Goal: Information Seeking & Learning: Learn about a topic

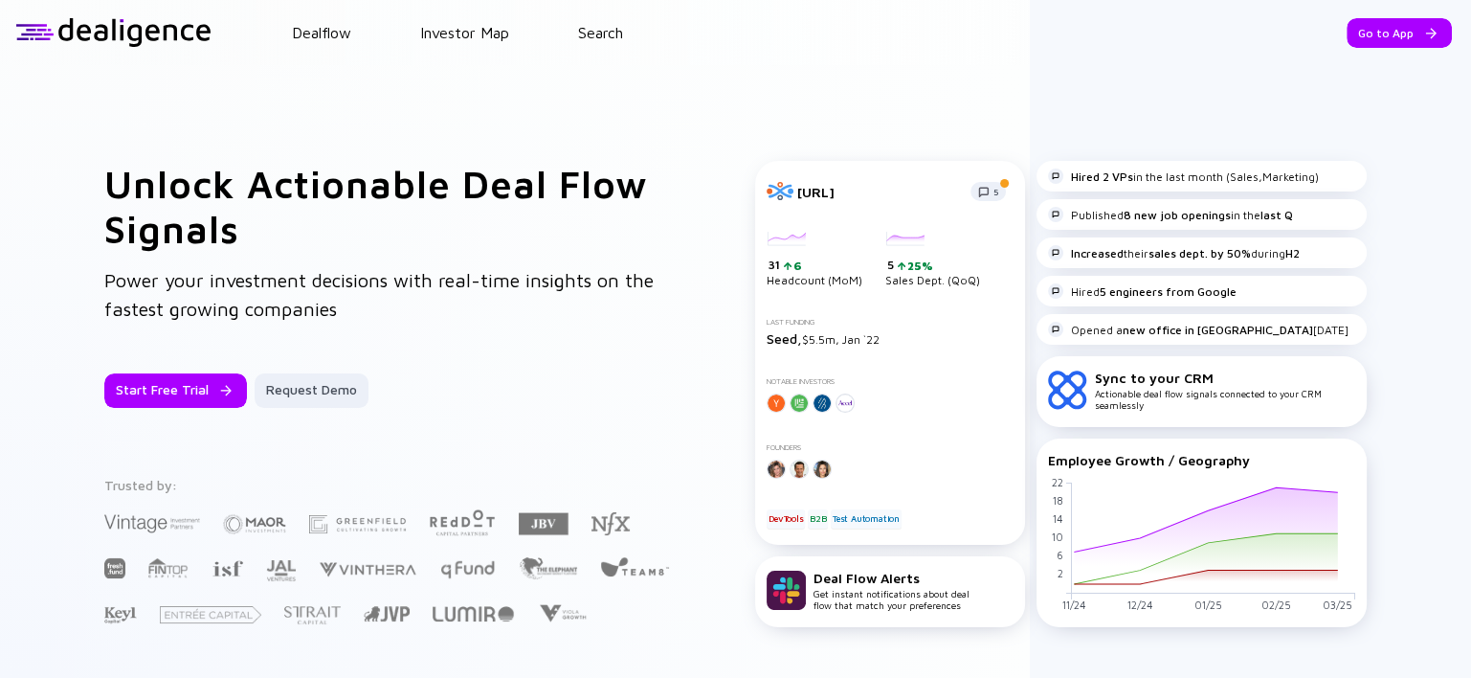
click at [579, 52] on header "Dealflow Investor Map Search Go to App Dealflow Investor Map Go to App" at bounding box center [735, 32] width 1471 height 65
click at [623, 31] on link "Search" at bounding box center [600, 32] width 45 height 17
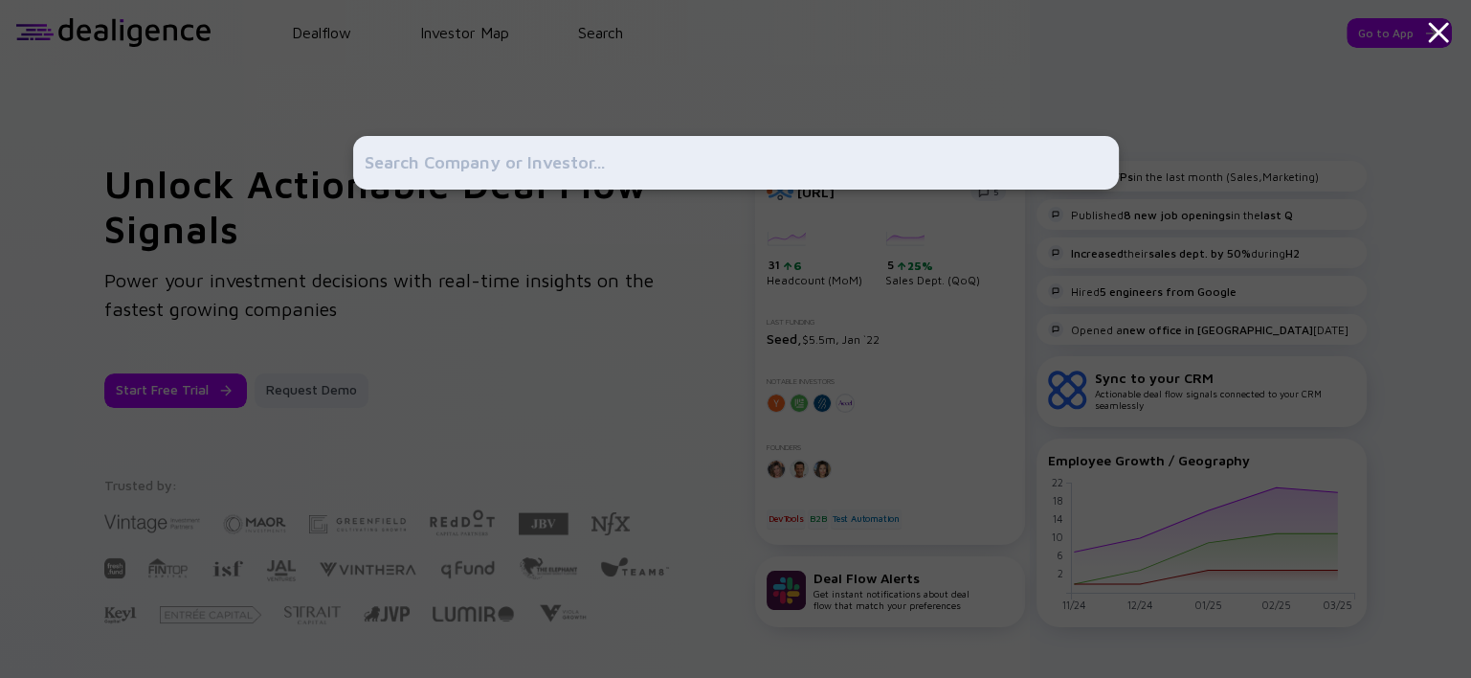
click at [467, 145] on input "text" at bounding box center [736, 162] width 743 height 34
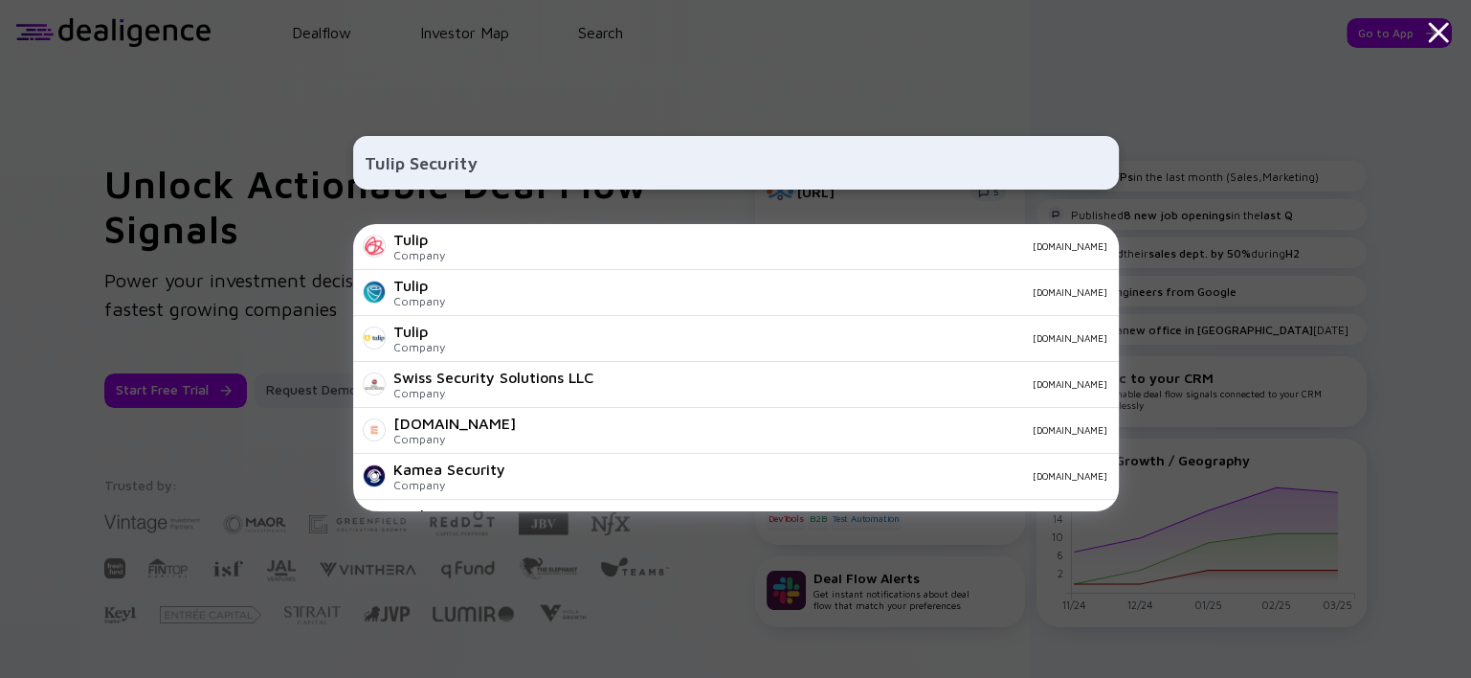
drag, startPoint x: 765, startPoint y: 165, endPoint x: -136, endPoint y: 170, distance: 900.6
click at [0, 170] on html "Tulip Security Tulip Company [DOMAIN_NAME] Tulip Company [DOMAIN_NAME] Tulip Co…" at bounding box center [735, 339] width 1471 height 678
paste input "[URL][DOMAIN_NAME]"
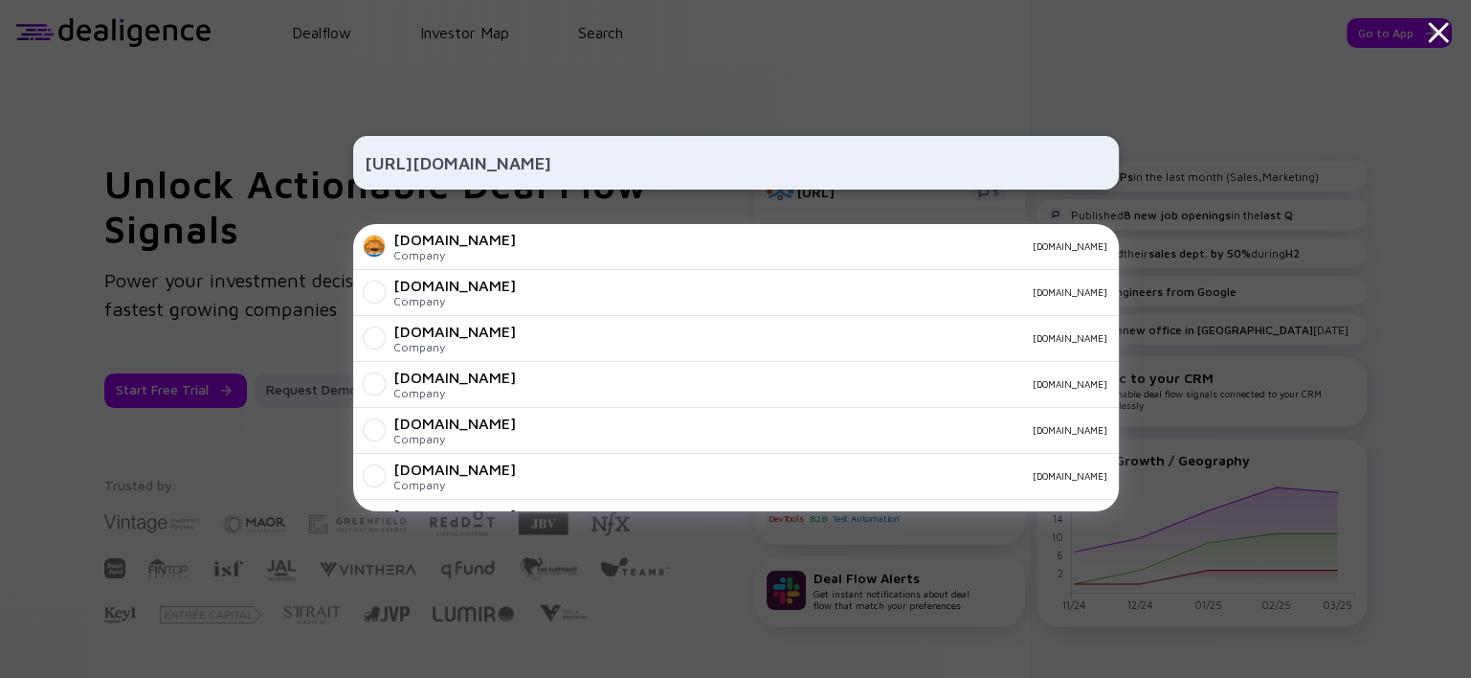
type input "[URL][DOMAIN_NAME]"
drag, startPoint x: 447, startPoint y: 160, endPoint x: 594, endPoint y: 156, distance: 147.4
click at [451, 159] on input "[URL][DOMAIN_NAME]" at bounding box center [736, 162] width 743 height 34
drag, startPoint x: 735, startPoint y: 168, endPoint x: 11, endPoint y: 155, distance: 723.6
click at [11, 155] on div "[URL][DOMAIN_NAME] [DOMAIN_NAME] Company [DOMAIN_NAME] [DOMAIN_NAME] Company [D…" at bounding box center [735, 339] width 1471 height 678
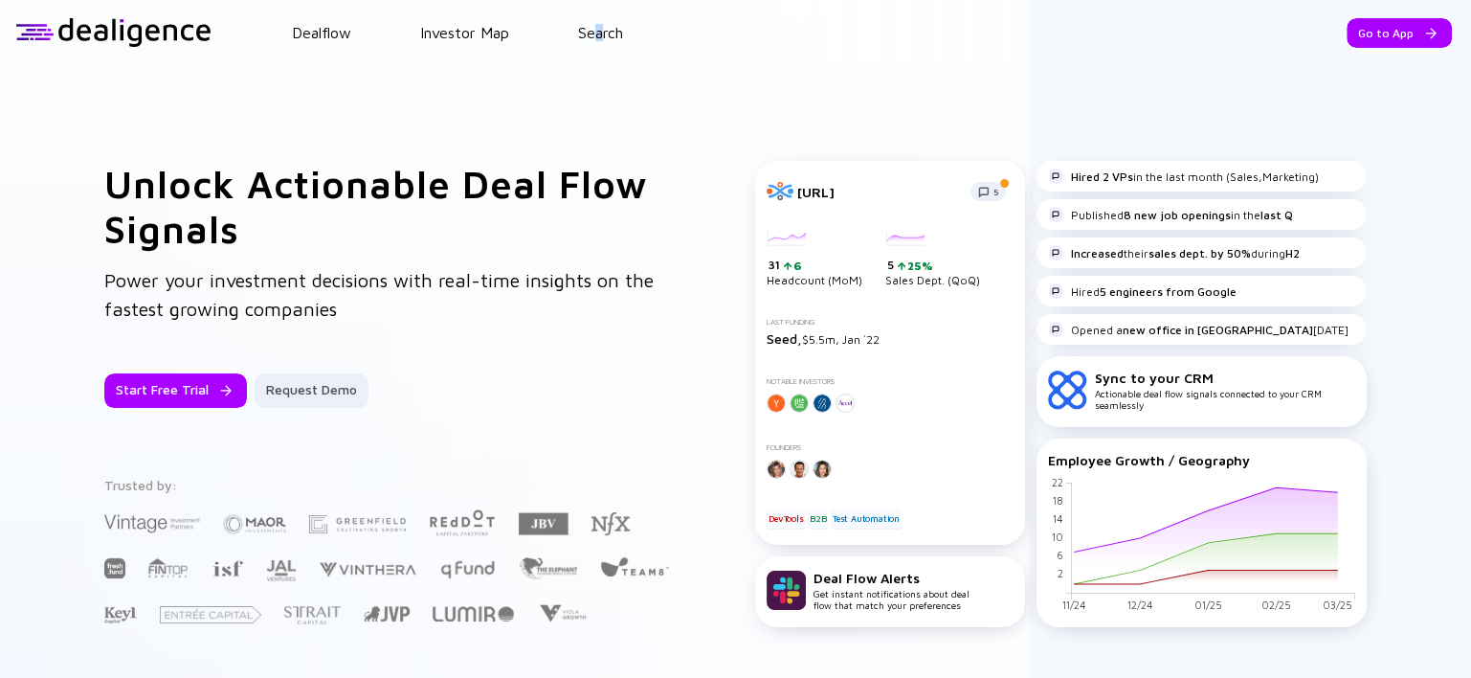
click at [597, 42] on header "Dealflow Investor Map Search Go to App Dealflow Investor Map Go to App" at bounding box center [735, 32] width 1471 height 65
click at [596, 34] on link "Search" at bounding box center [600, 32] width 45 height 17
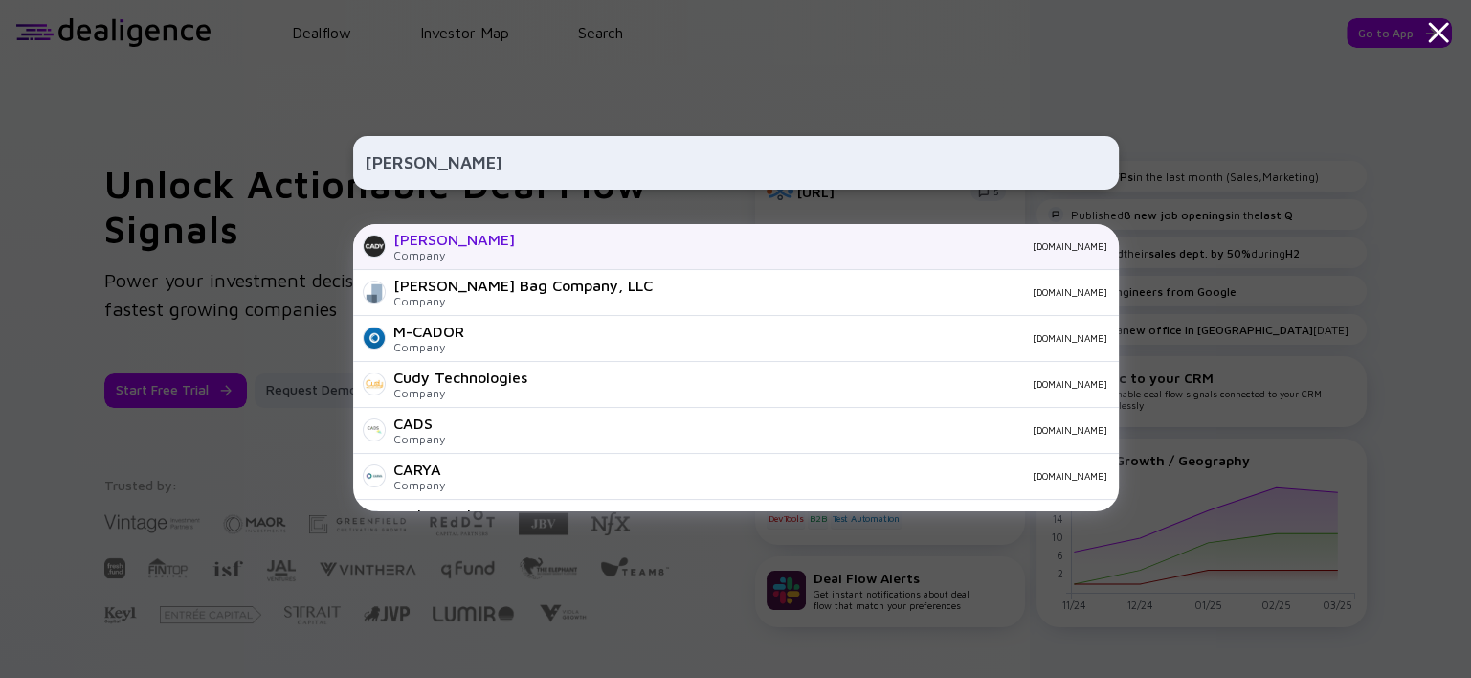
type input "[PERSON_NAME]"
click at [566, 254] on div "[PERSON_NAME] Company [DOMAIN_NAME]" at bounding box center [736, 247] width 766 height 46
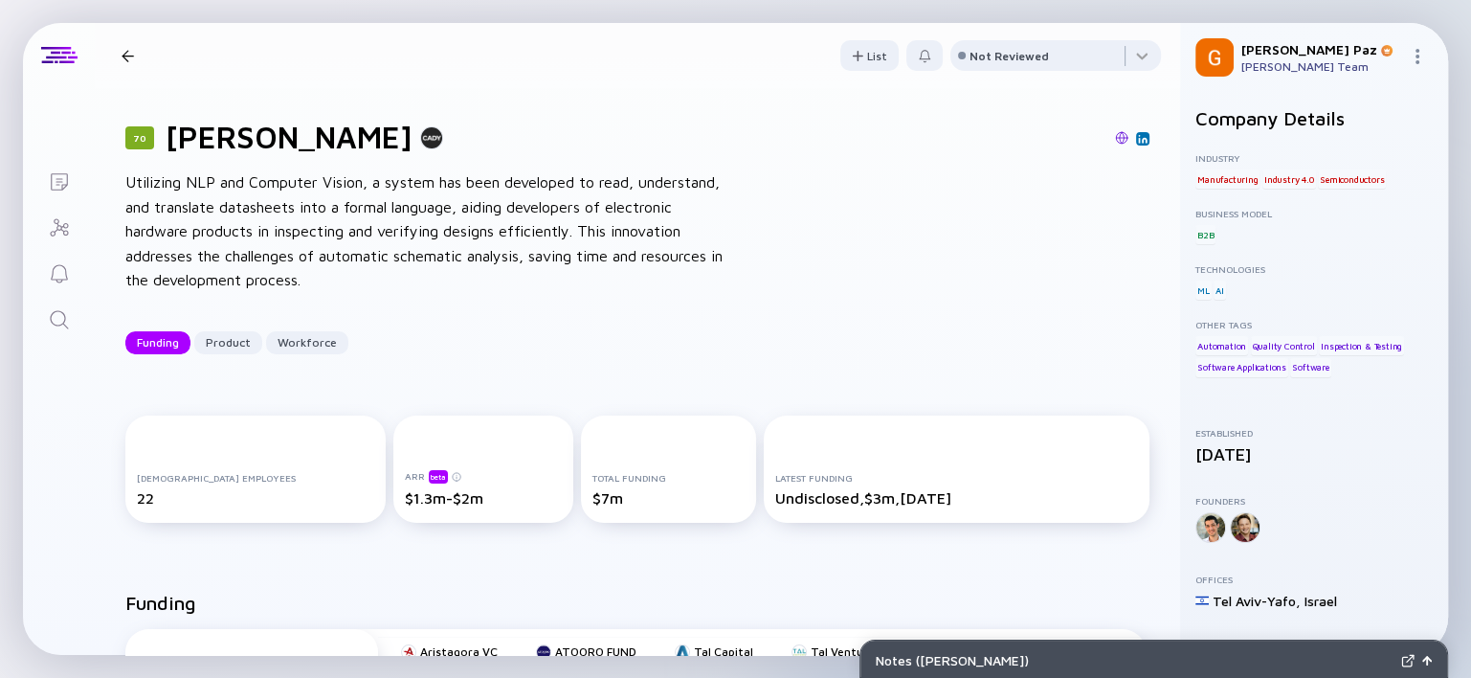
click at [139, 53] on div at bounding box center [128, 56] width 28 height 12
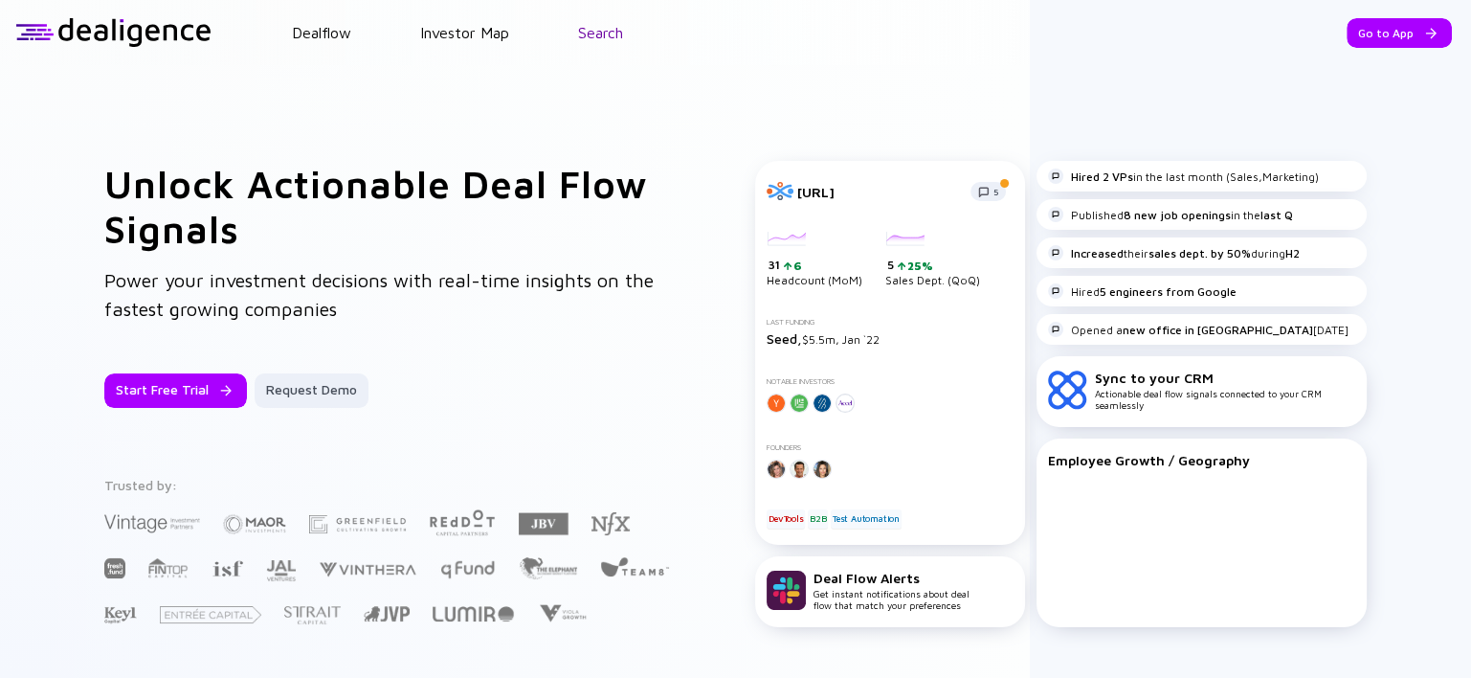
click at [599, 36] on link "Search" at bounding box center [600, 32] width 45 height 17
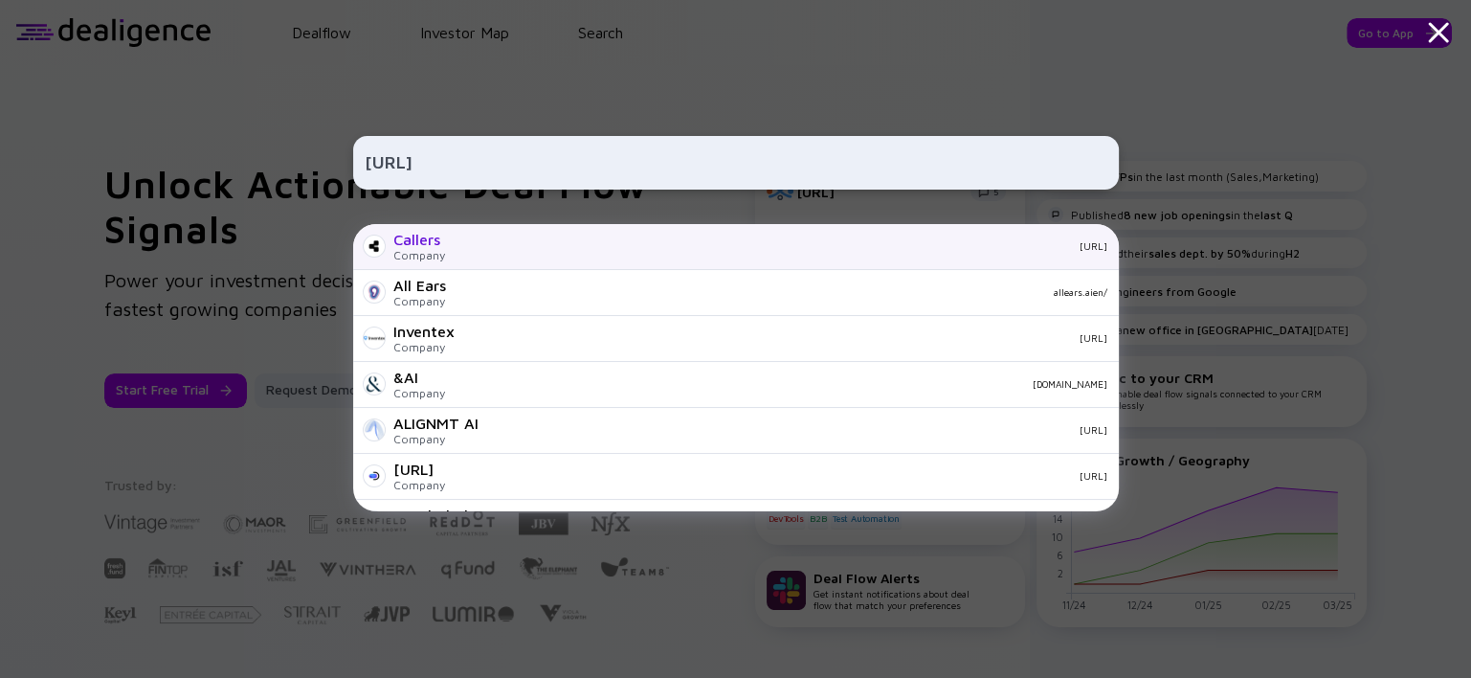
type input "[URL]"
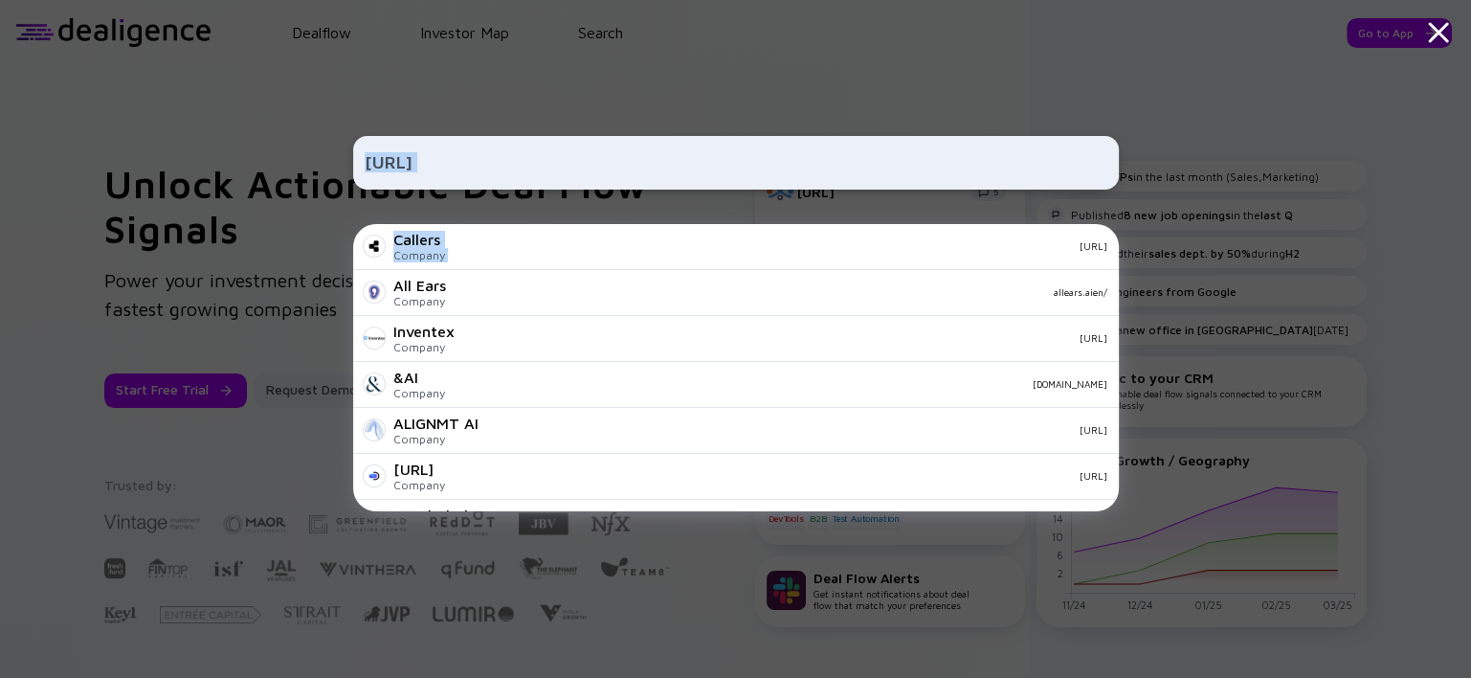
drag, startPoint x: 578, startPoint y: 233, endPoint x: 597, endPoint y: 134, distance: 100.4
click at [597, 134] on div "[URL] Callers Company [URL] All Ears Company allears.aien/ Inventex Company [UR…" at bounding box center [736, 339] width 766 height 678
click at [575, 153] on input "[URL]" at bounding box center [736, 162] width 743 height 34
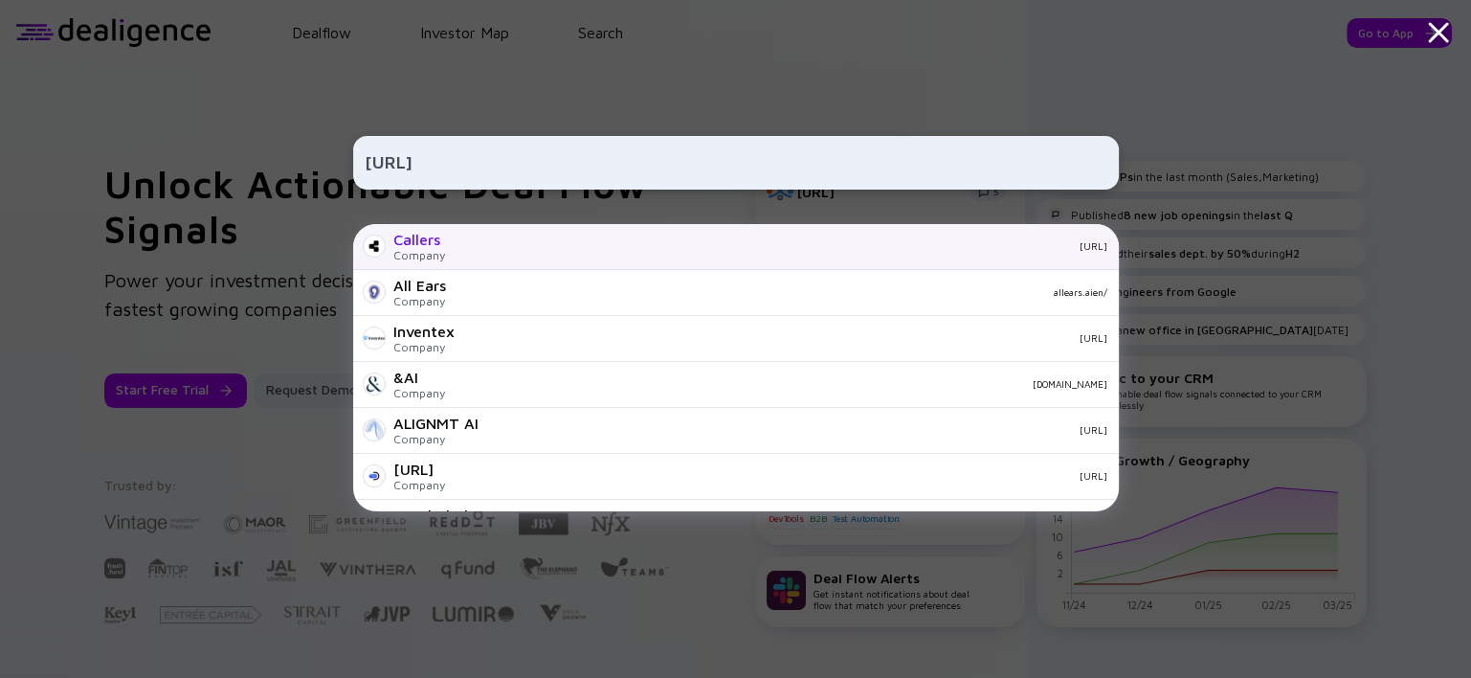
click at [540, 240] on div "[URL]" at bounding box center [783, 245] width 647 height 11
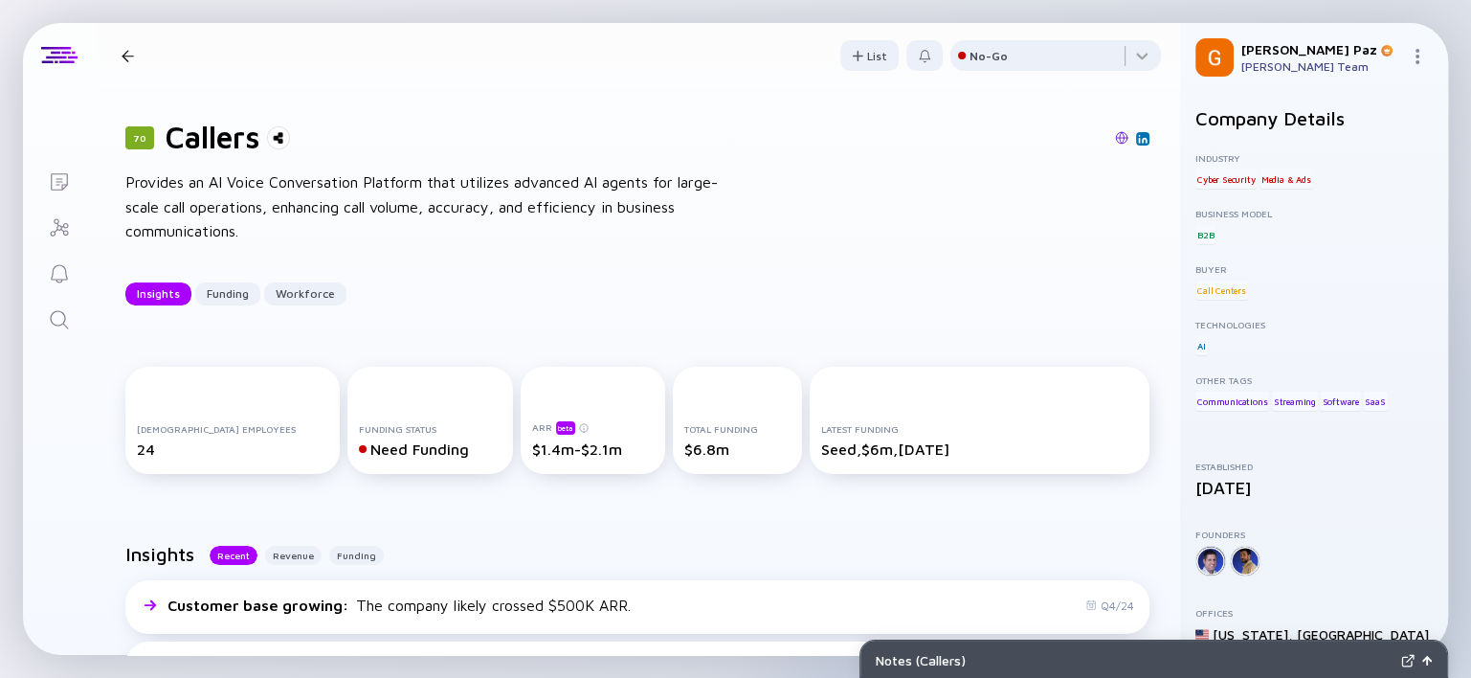
click at [60, 324] on icon "Search" at bounding box center [59, 319] width 18 height 18
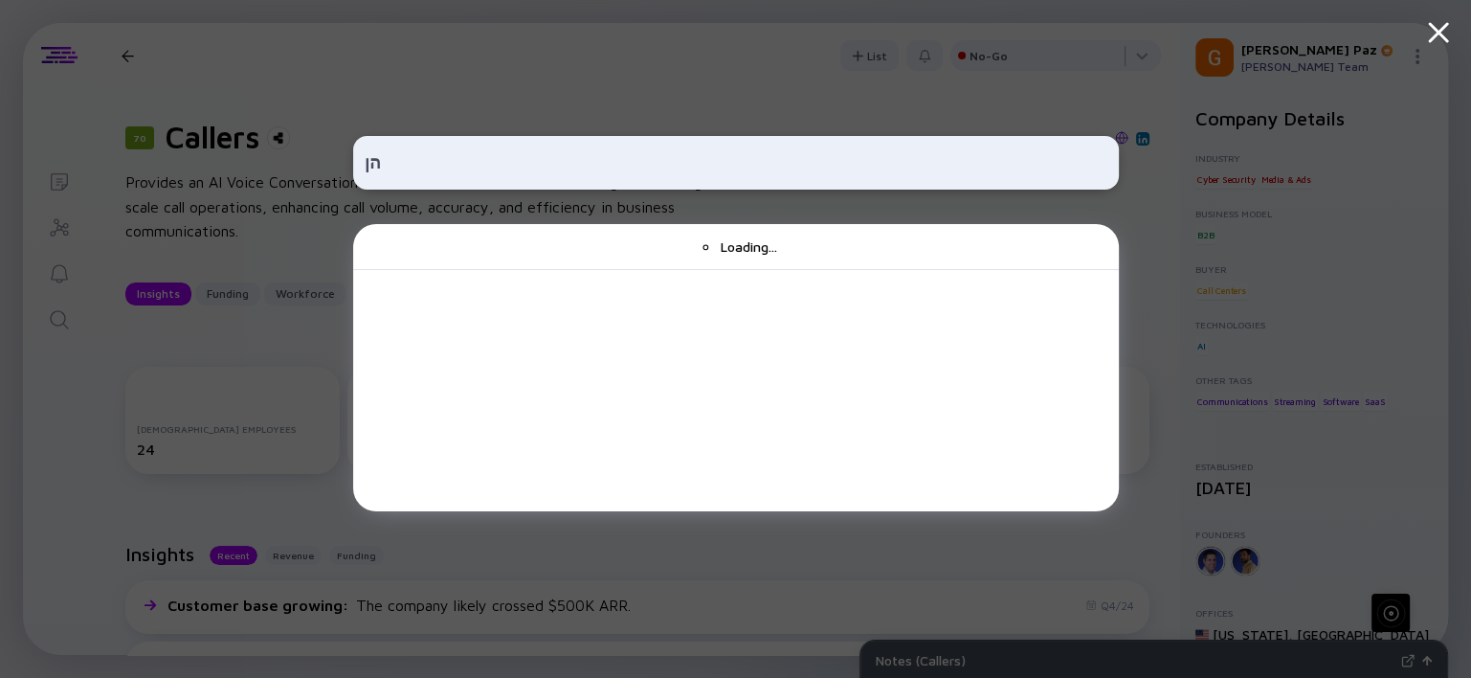
type input "ה"
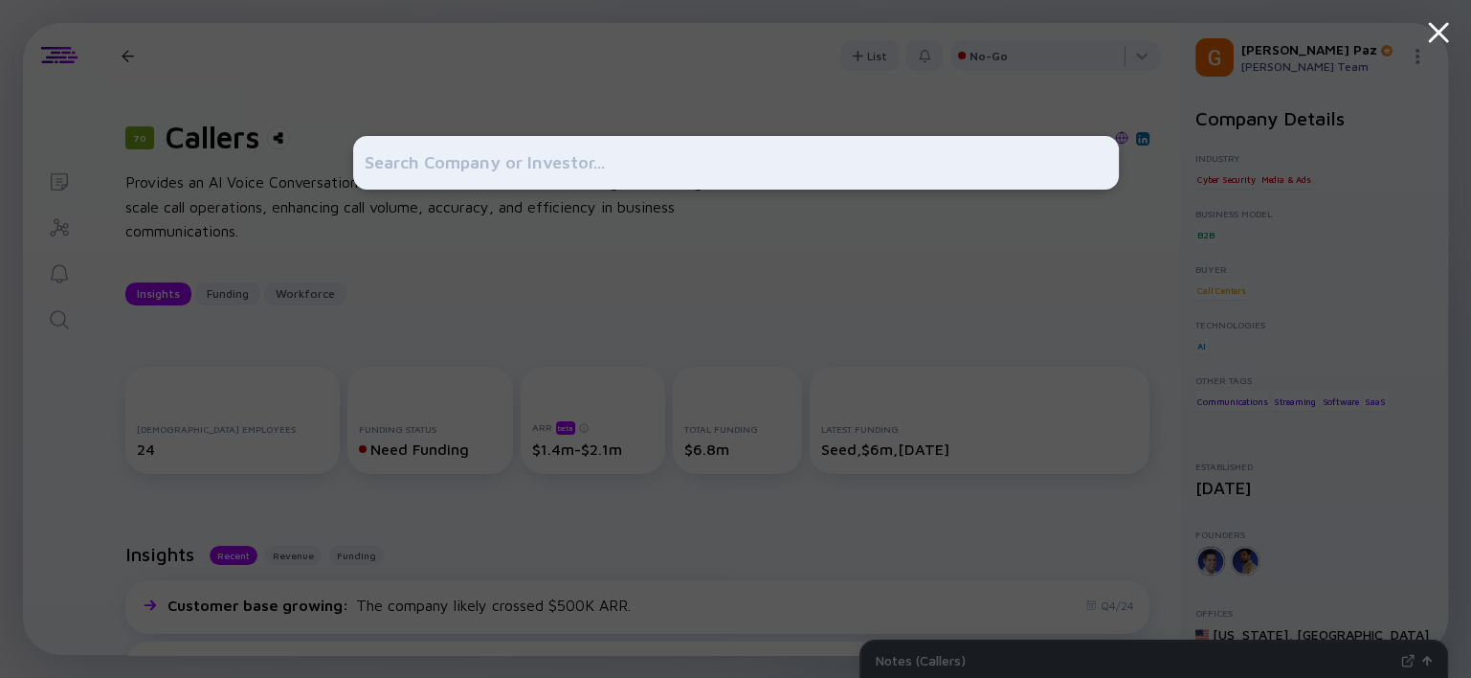
type input "ה"
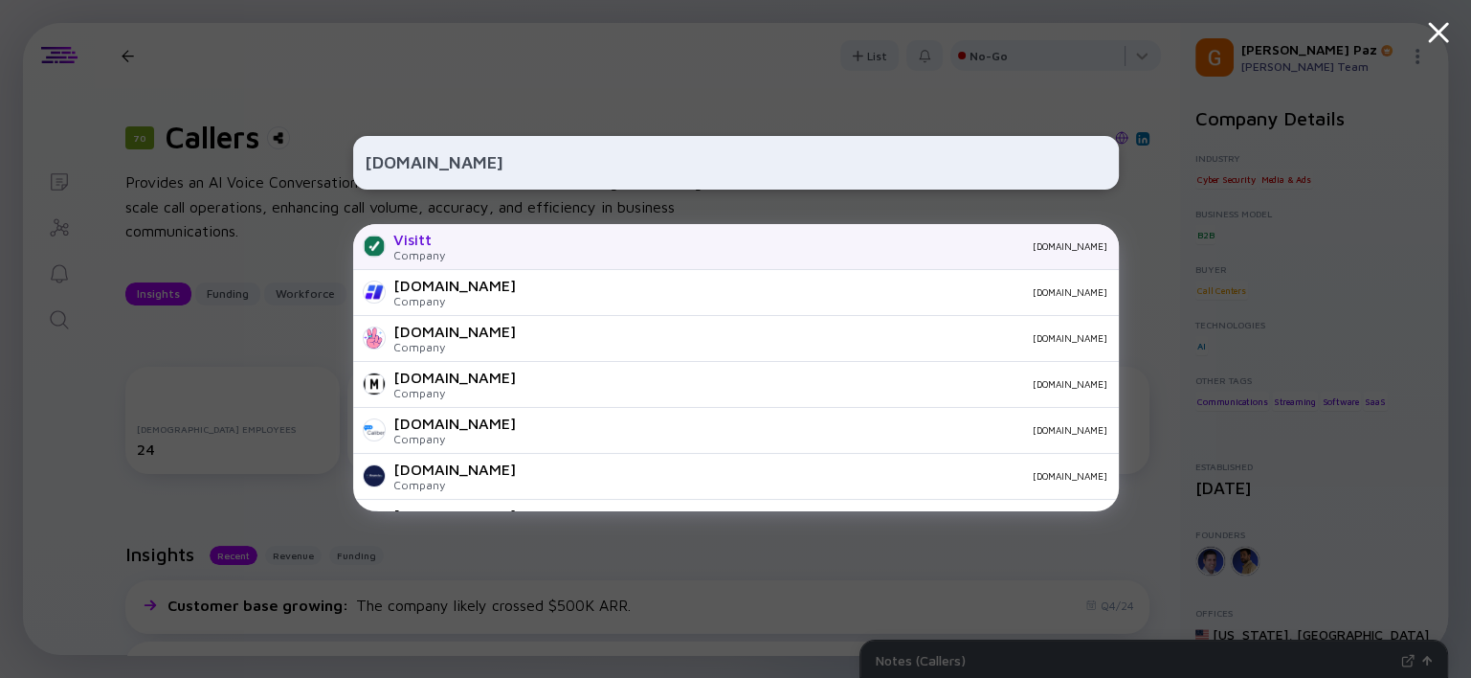
type input "[DOMAIN_NAME]"
click at [421, 234] on div "Visitt" at bounding box center [419, 239] width 52 height 17
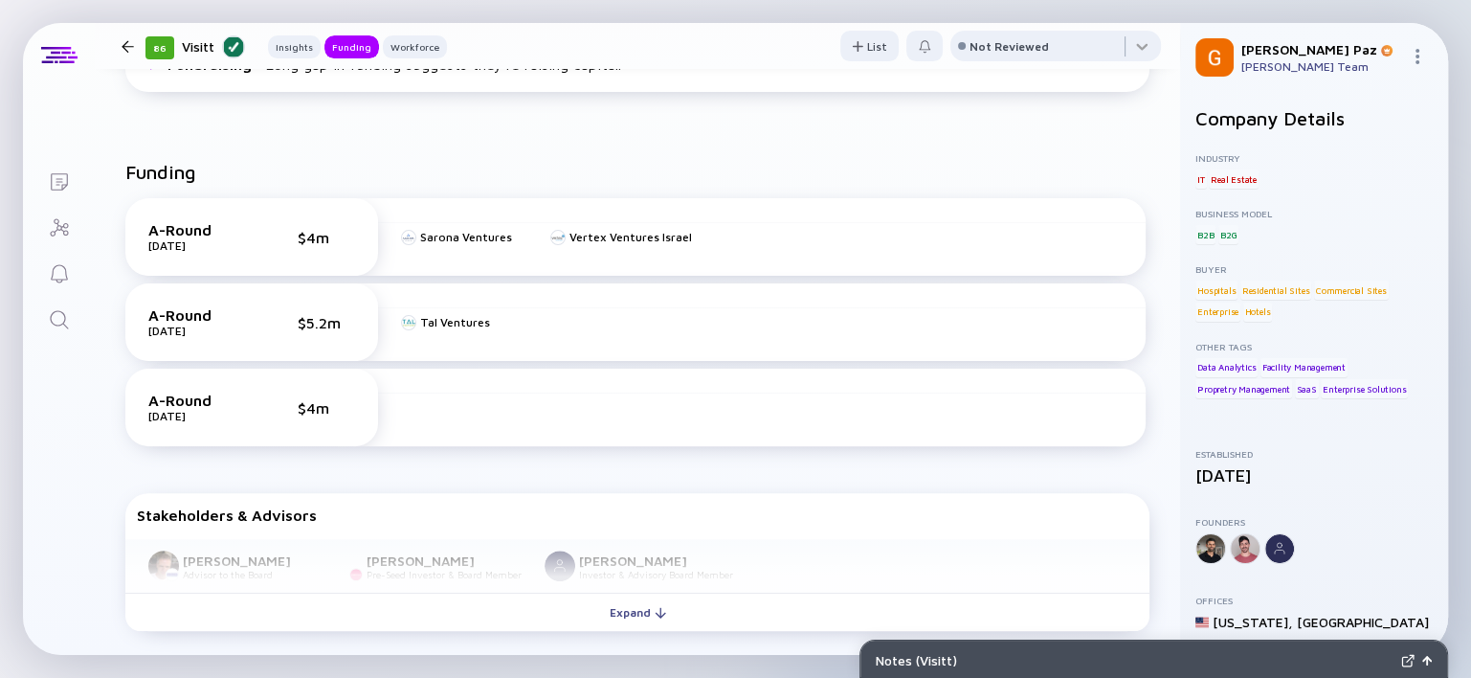
scroll to position [597, 0]
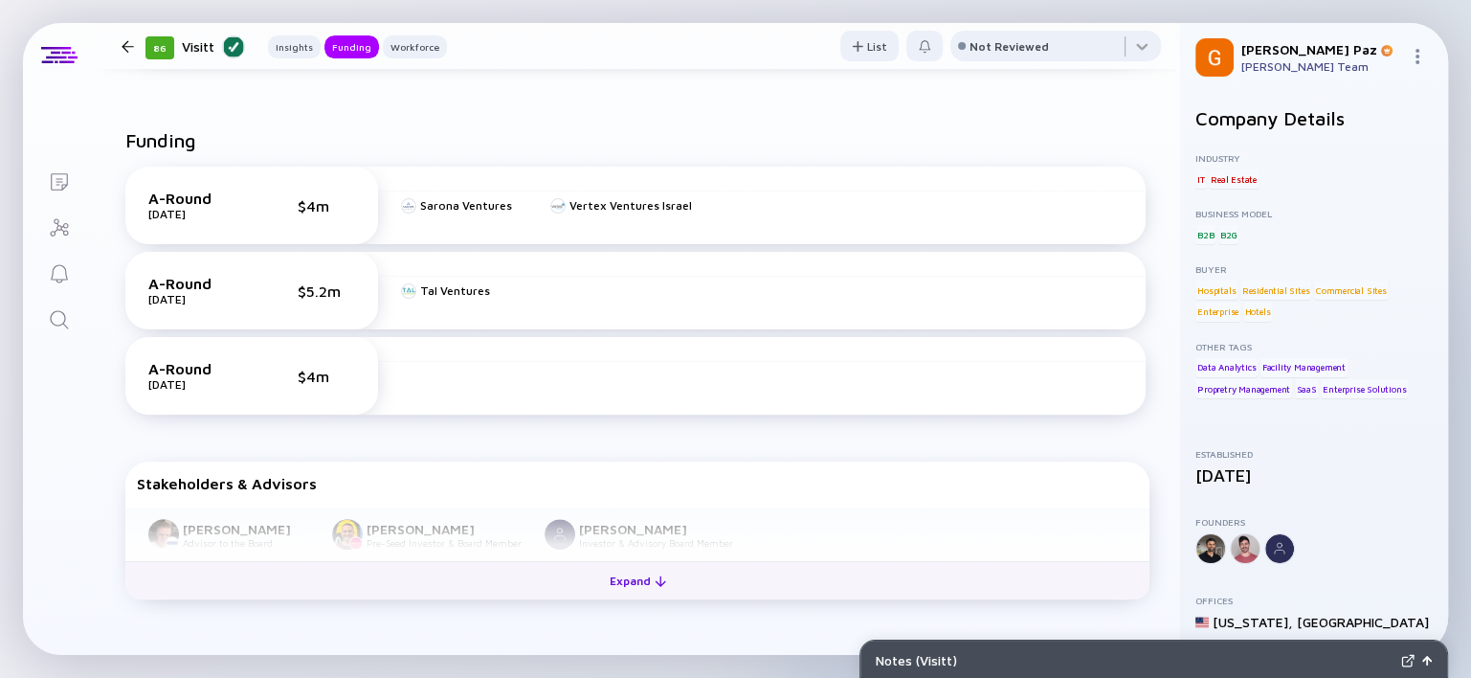
click at [611, 580] on div "Expand" at bounding box center [637, 581] width 79 height 30
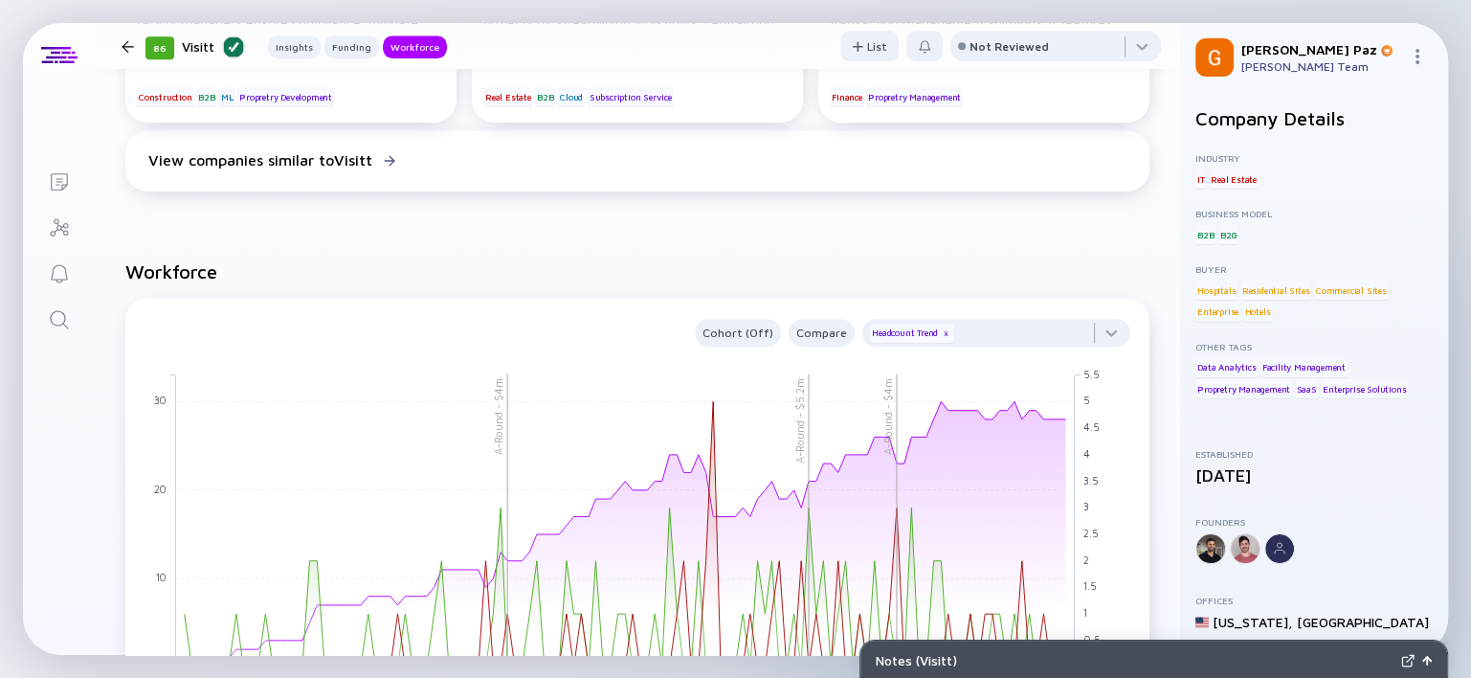
scroll to position [1436, 0]
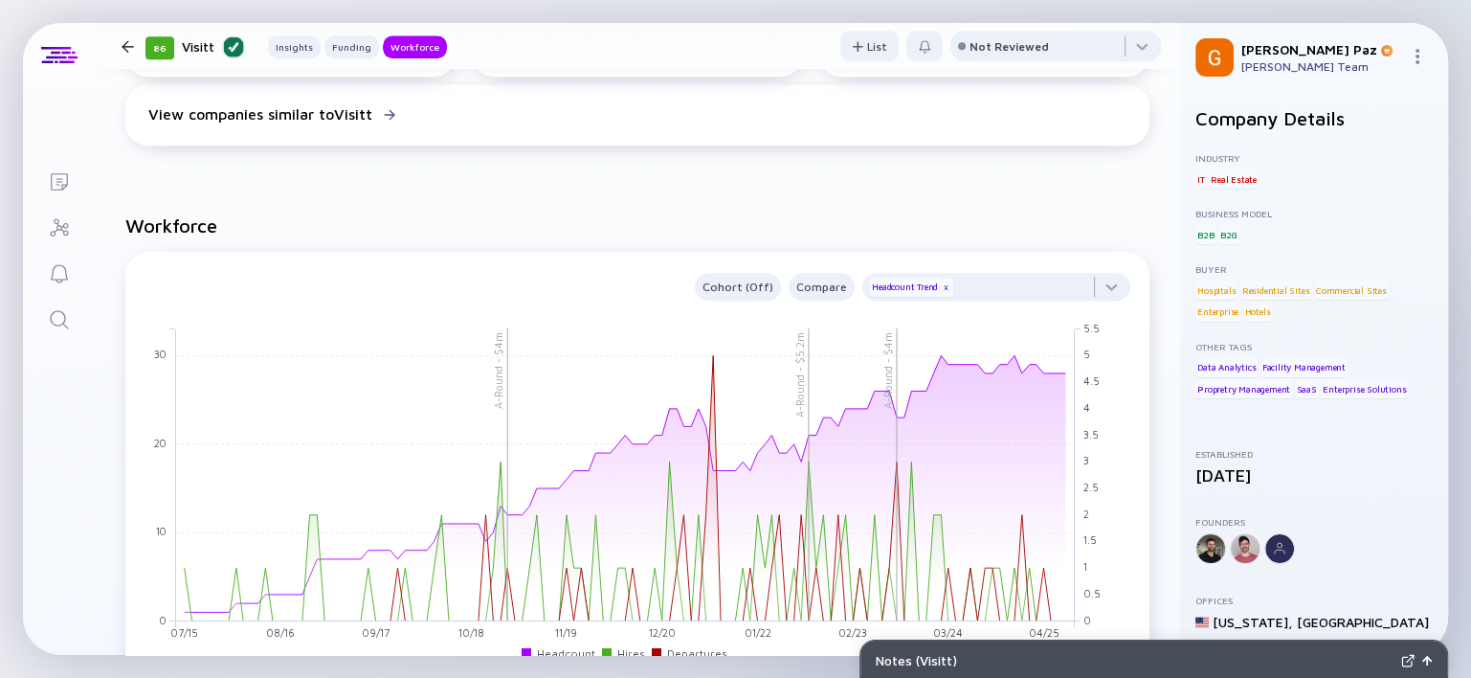
click at [45, 326] on link "Search" at bounding box center [59, 318] width 72 height 46
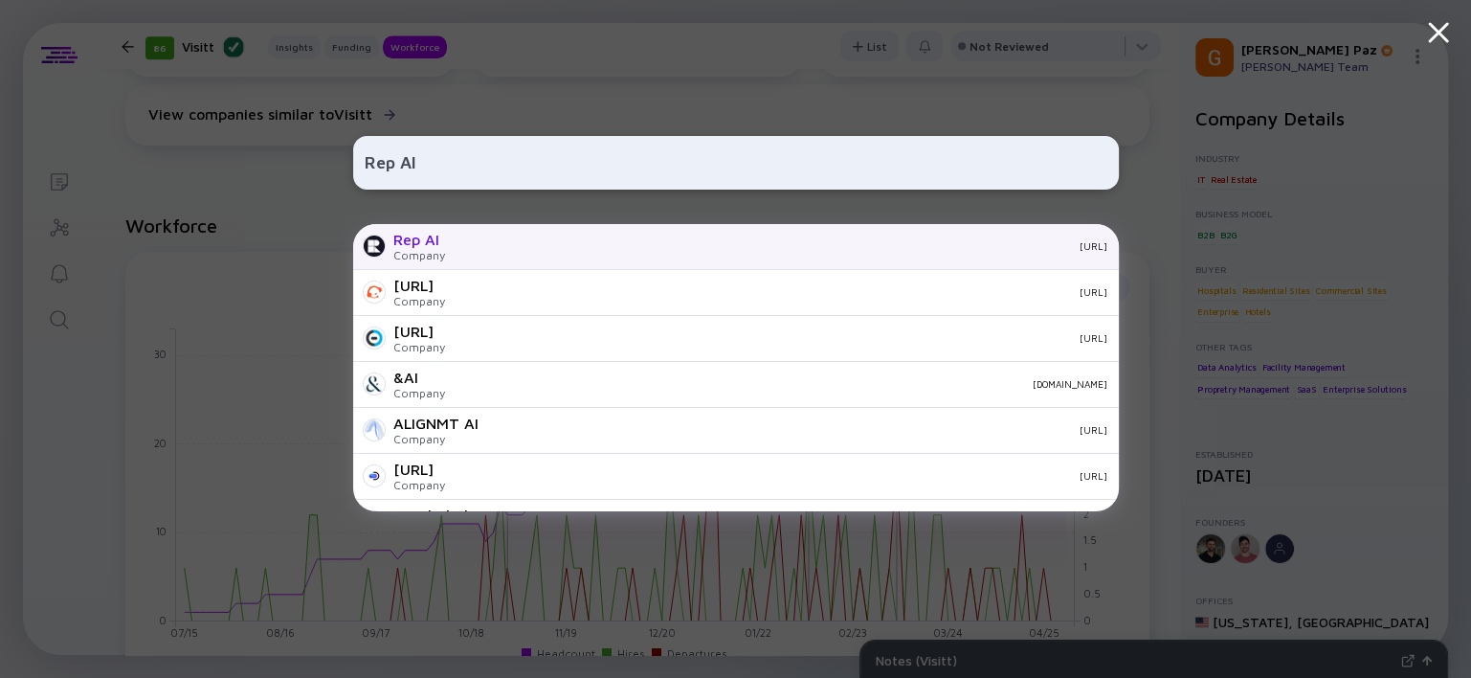
type input "Rep AI"
click at [512, 237] on div "Rep AI Company [URL]" at bounding box center [736, 247] width 766 height 46
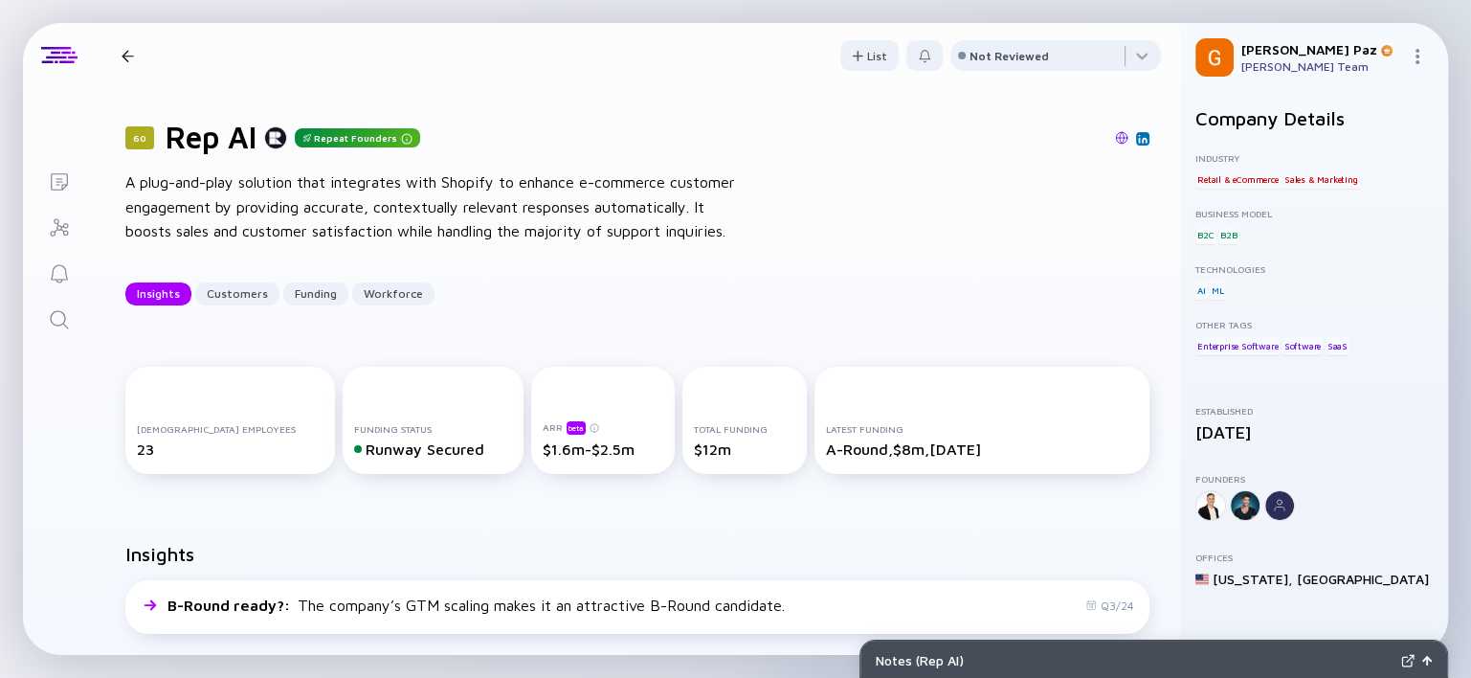
drag, startPoint x: 163, startPoint y: 181, endPoint x: 528, endPoint y: 245, distance: 371.2
click at [171, 181] on div "A plug-and-play solution that integrates with Shopify to enhance e-commerce cus…" at bounding box center [431, 207] width 612 height 74
